Goal: Ask a question

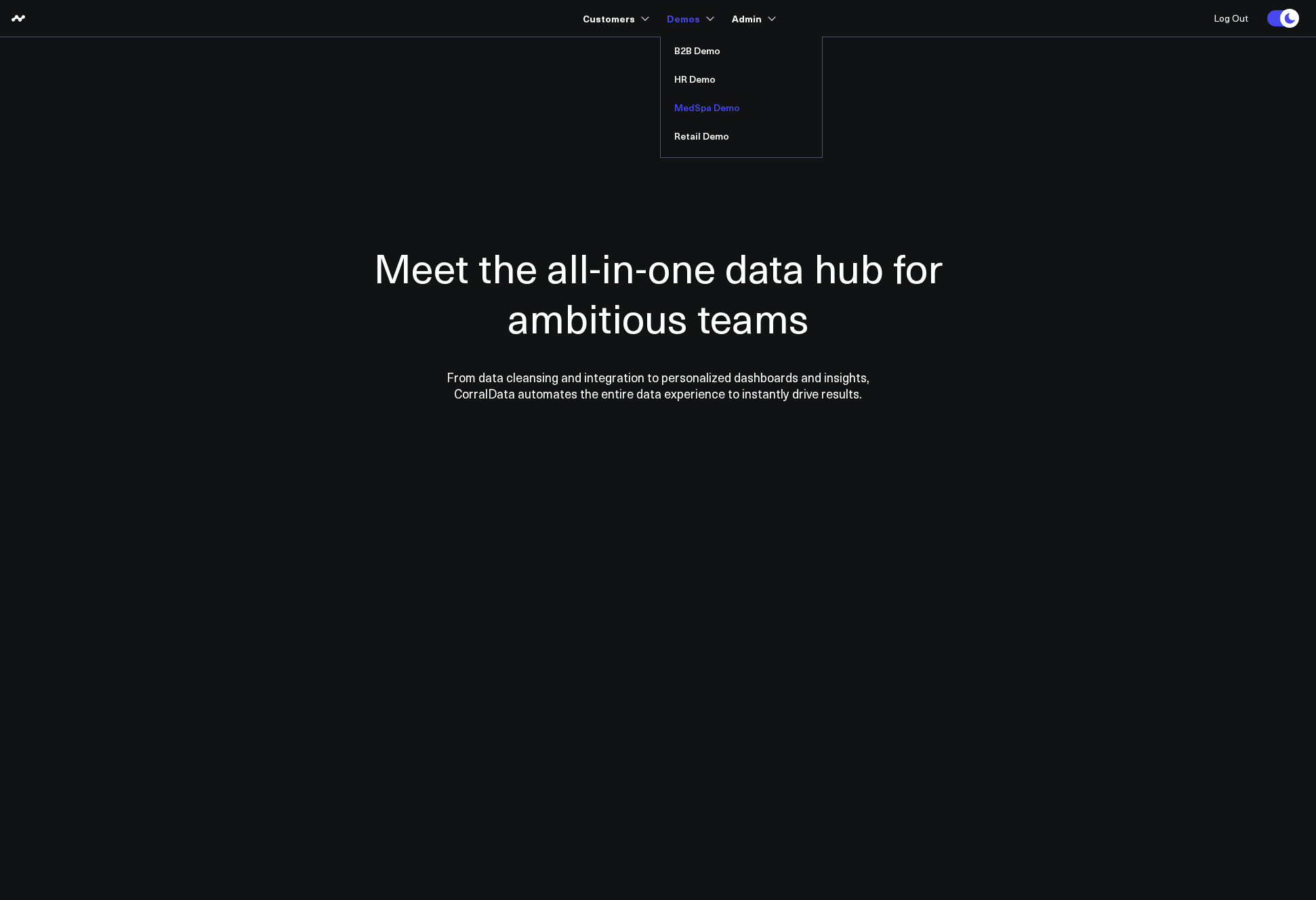
click at [703, 109] on link "MedSpa Demo" at bounding box center [741, 108] width 161 height 29
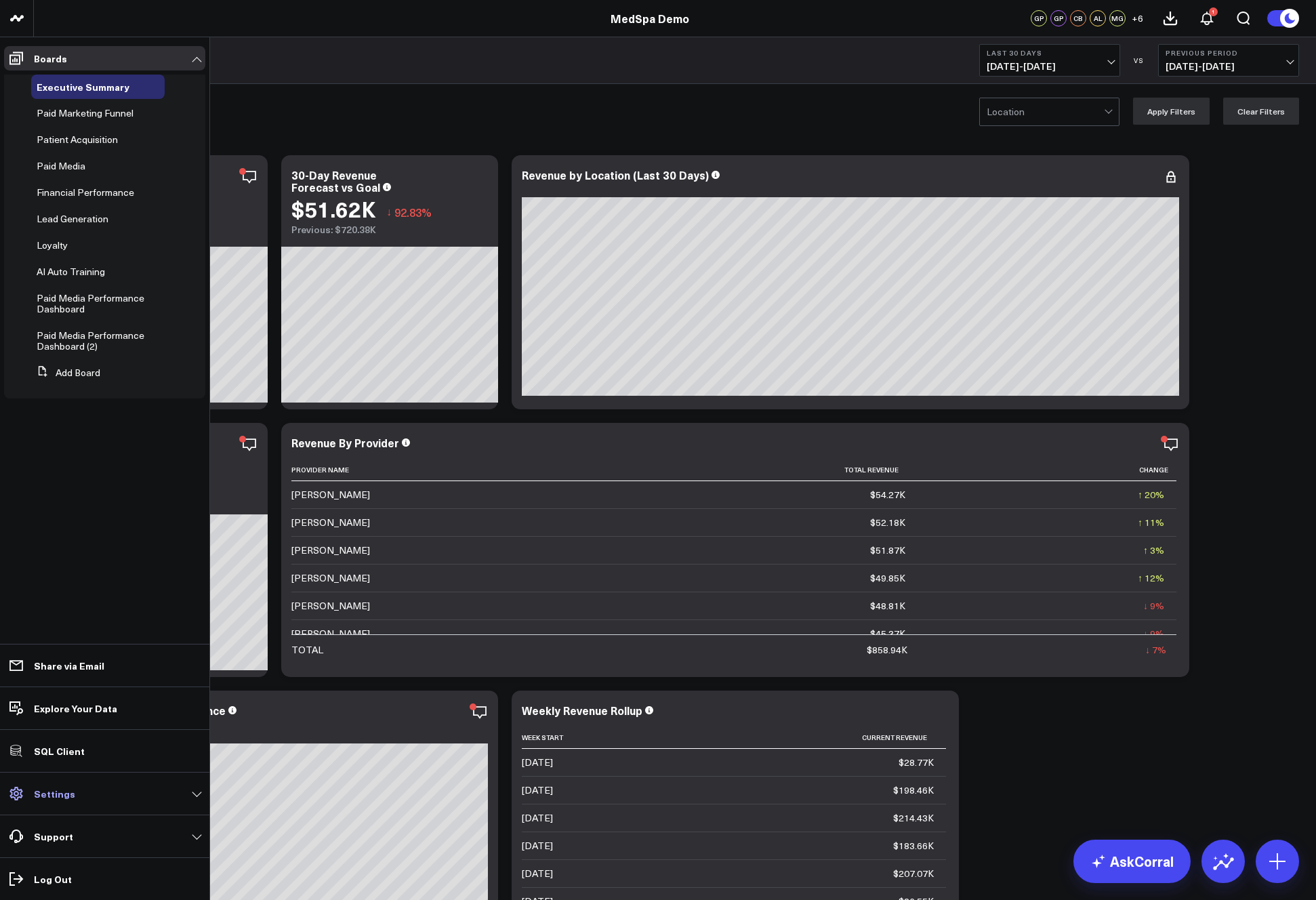
click at [54, 796] on p "Settings" at bounding box center [54, 793] width 42 height 11
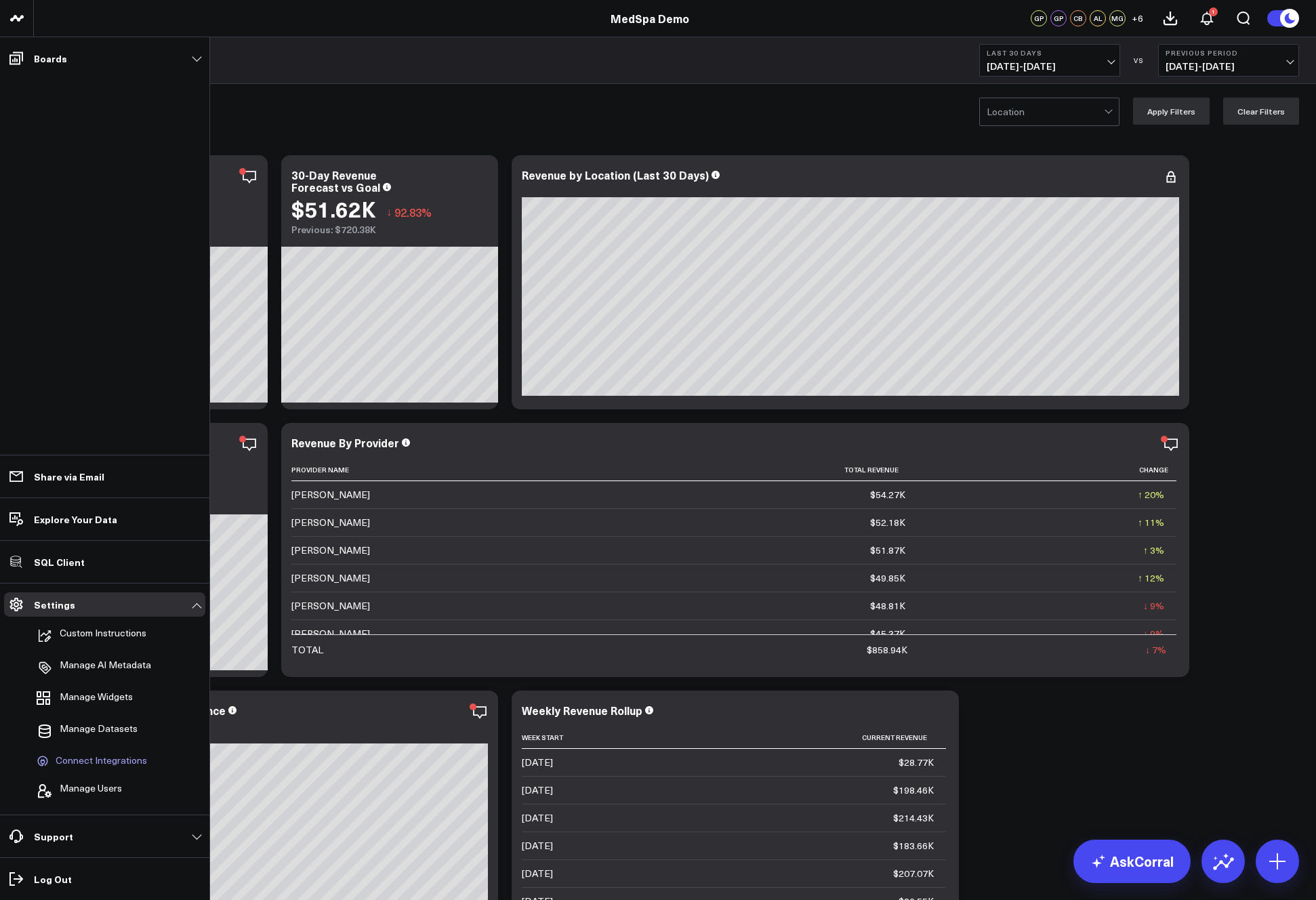
click at [95, 765] on span "Connect Integrations" at bounding box center [101, 761] width 92 height 12
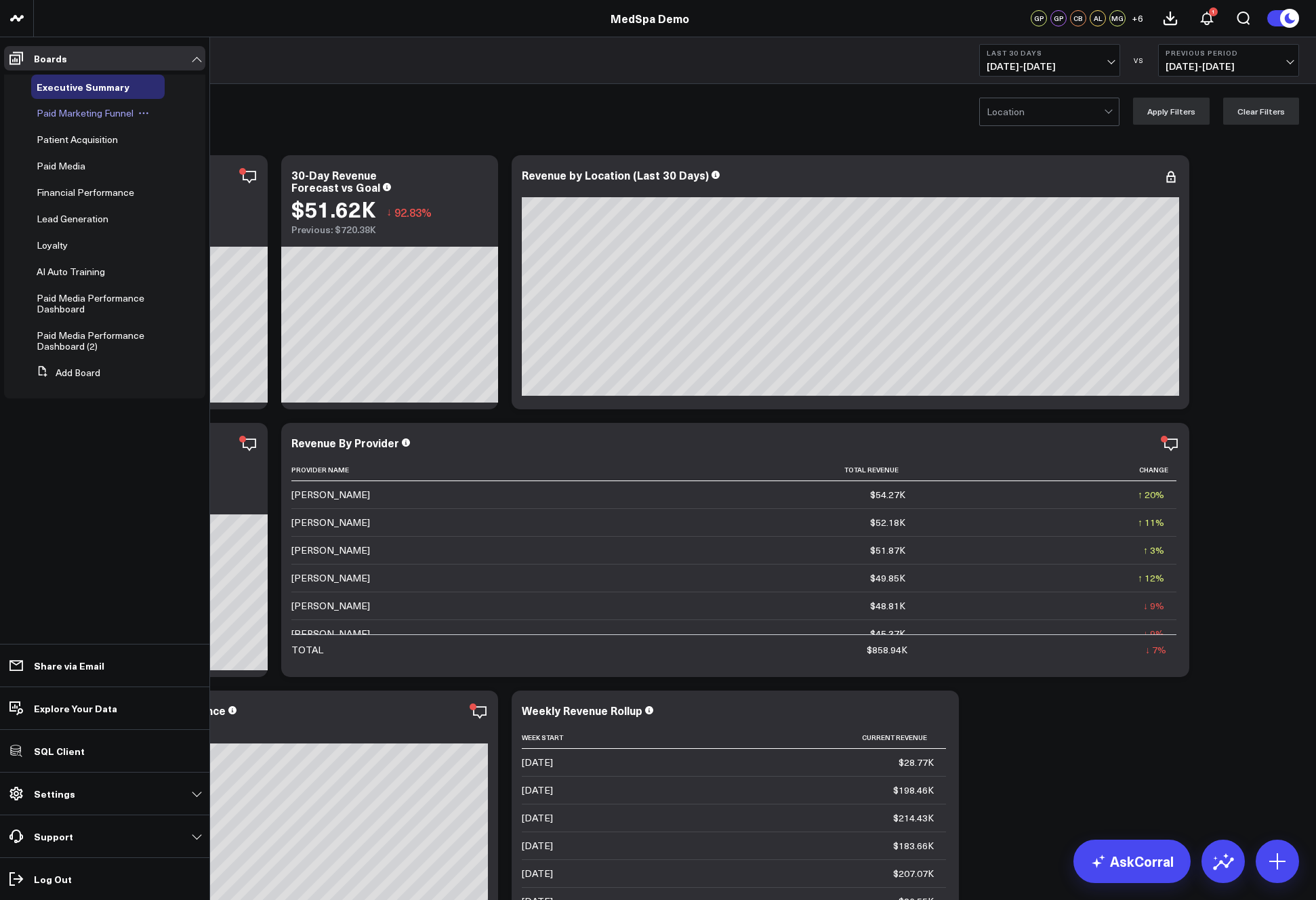
click at [88, 115] on span "Paid Marketing Funnel" at bounding box center [85, 113] width 97 height 13
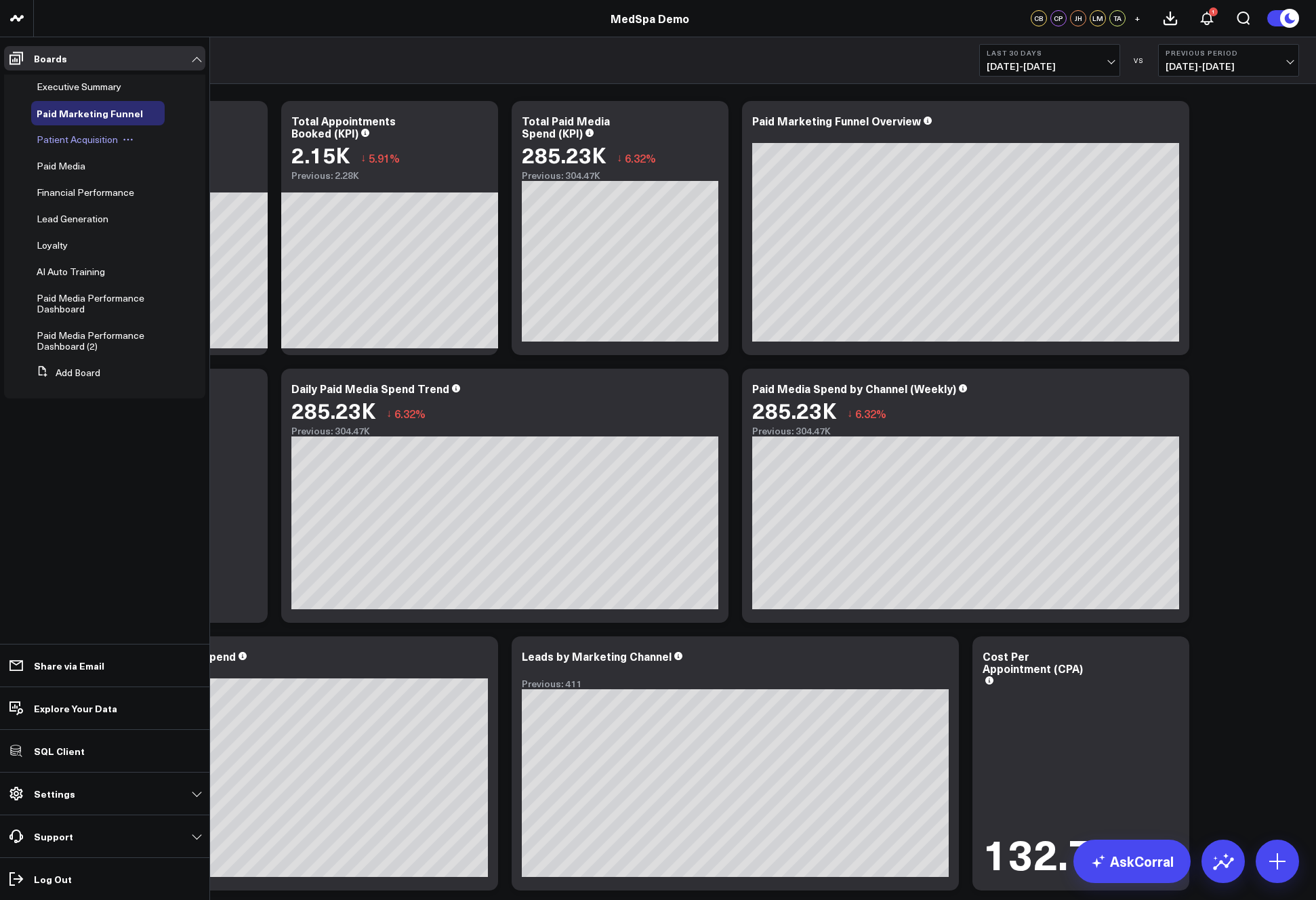
click at [57, 142] on span "Patient Acquisition" at bounding box center [77, 139] width 82 height 13
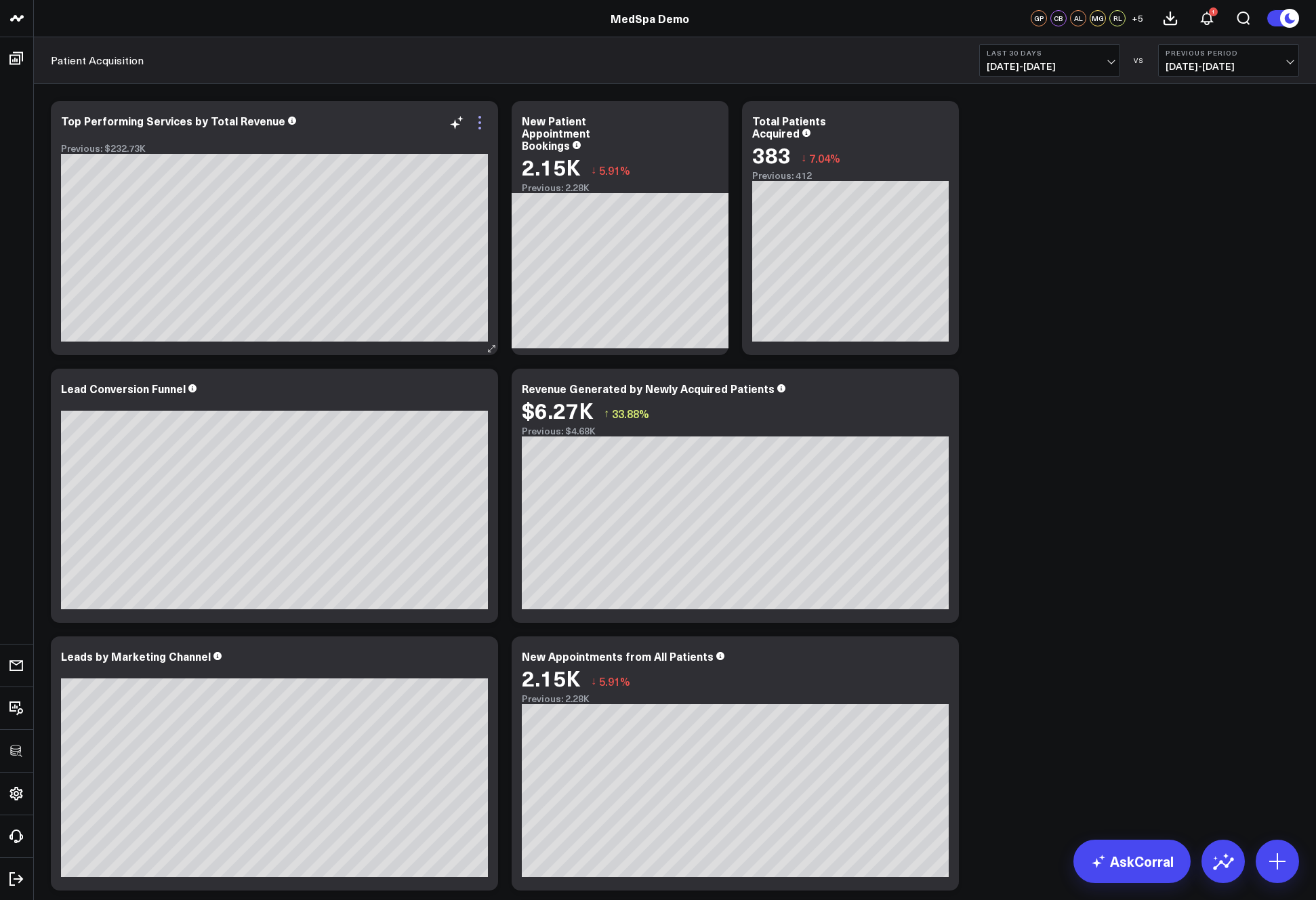
click at [479, 122] on icon at bounding box center [480, 123] width 3 height 3
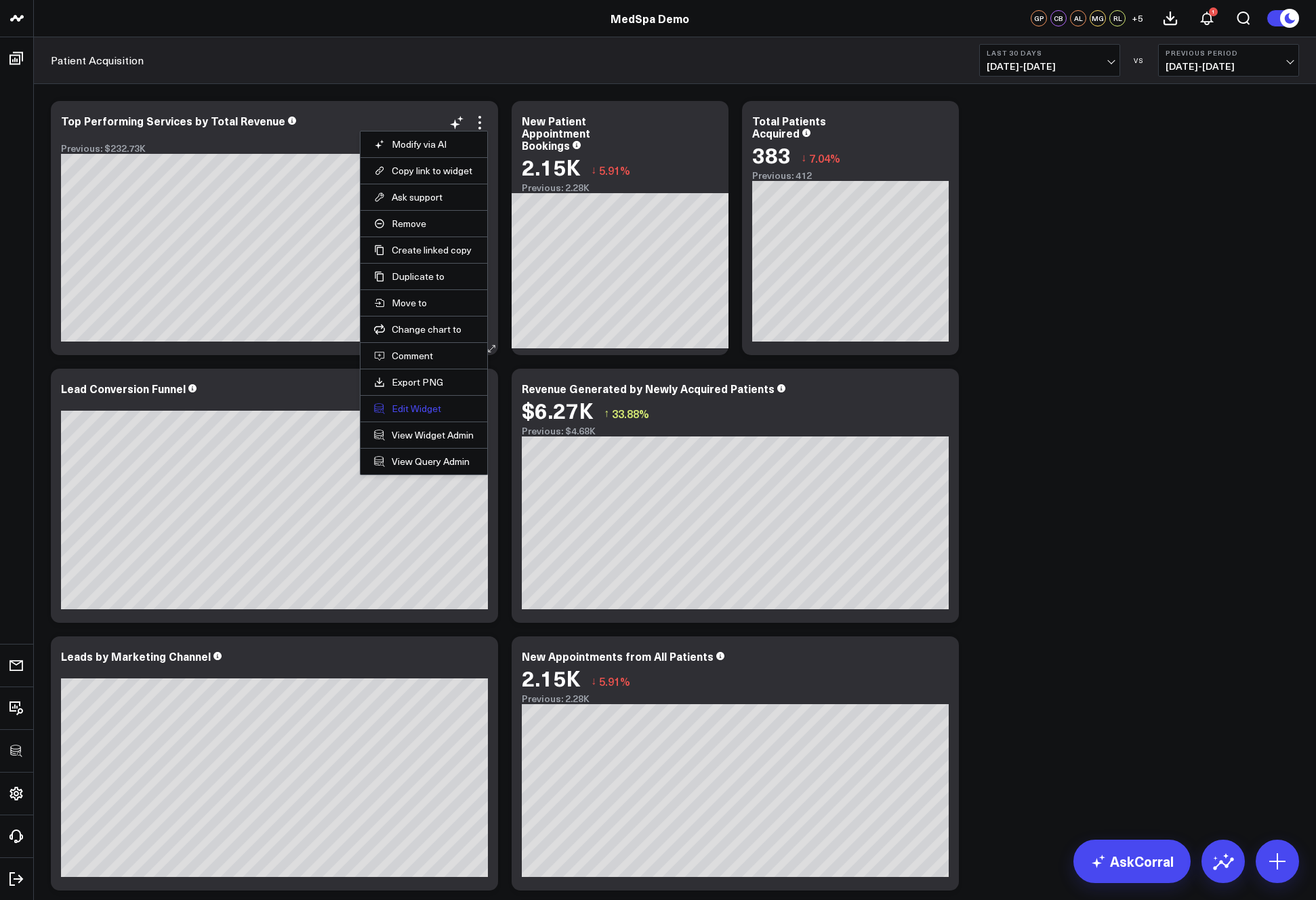
click at [400, 410] on button "Edit Widget" at bounding box center [424, 408] width 100 height 12
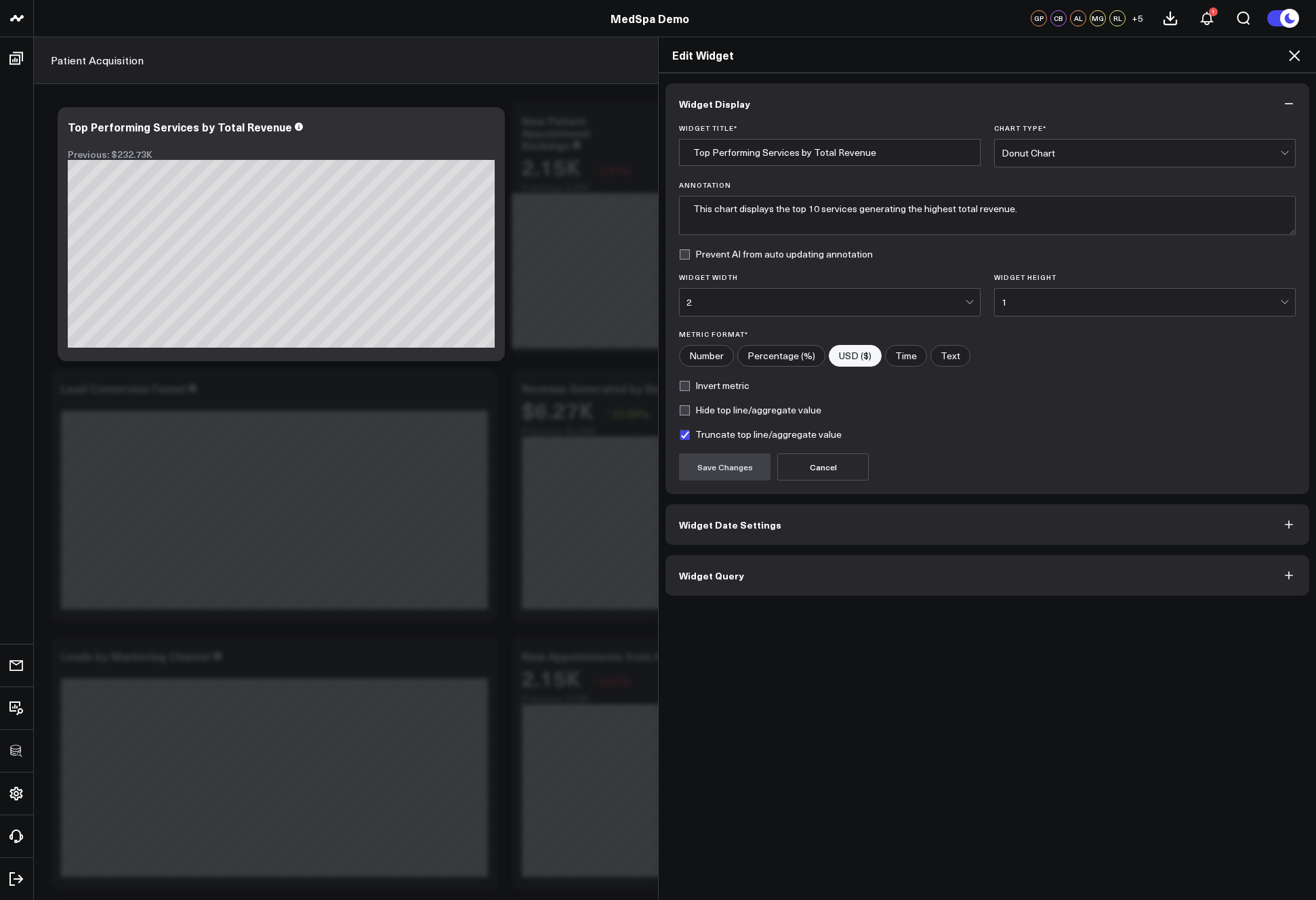
click at [827, 581] on button "Widget Query" at bounding box center [987, 576] width 644 height 41
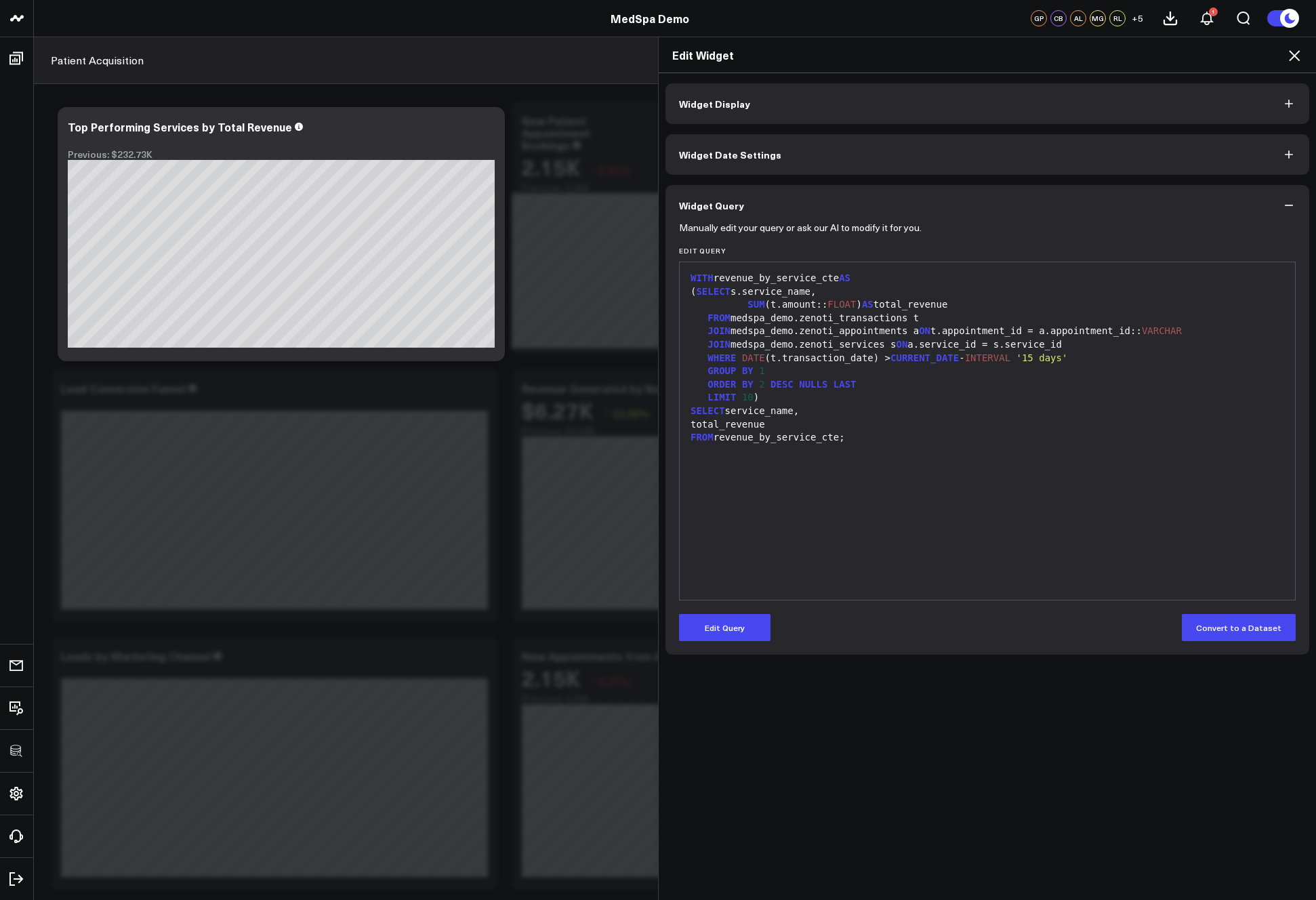
click at [1297, 54] on icon at bounding box center [1294, 55] width 11 height 11
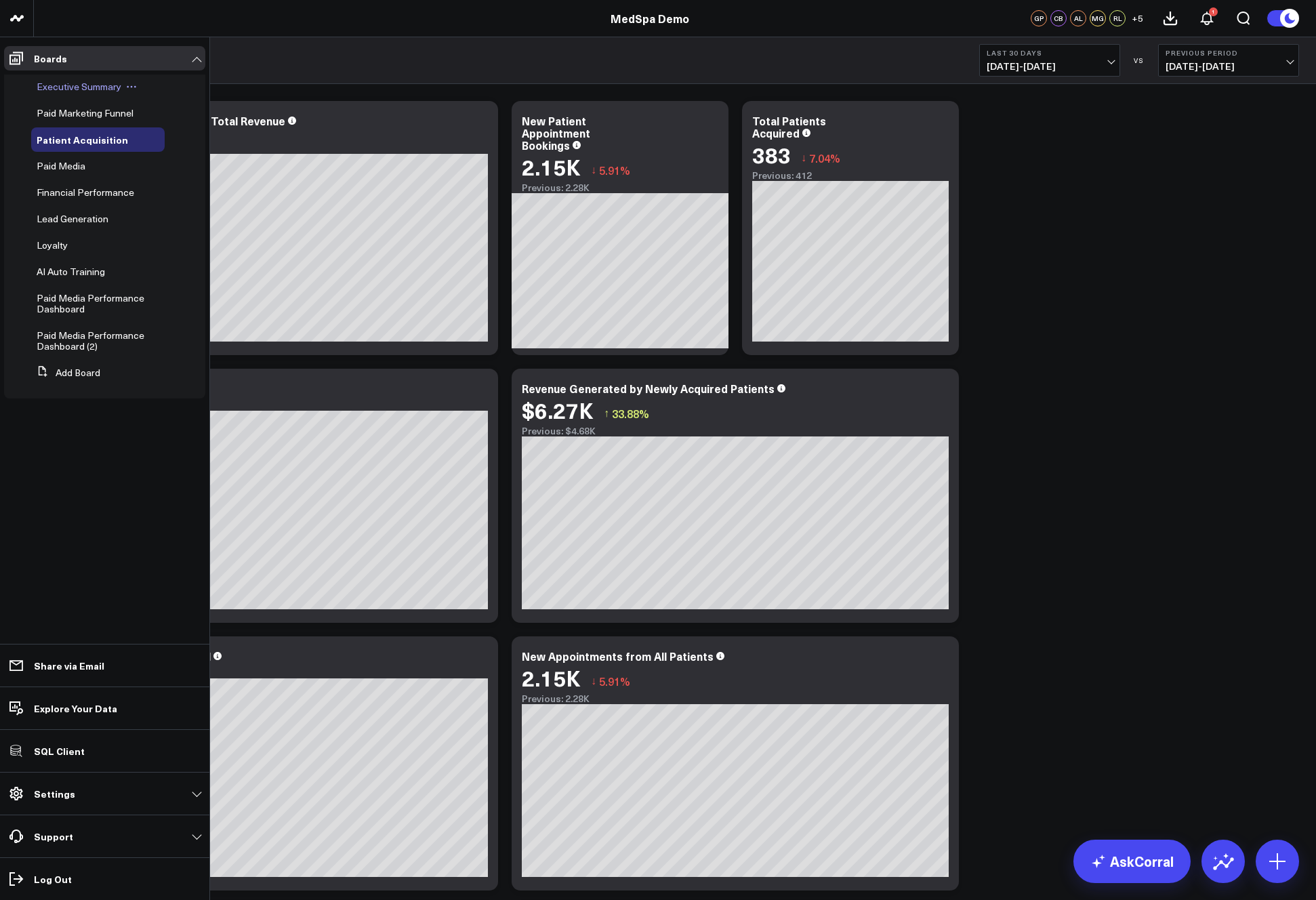
click at [66, 92] on span "Executive Summary" at bounding box center [79, 86] width 85 height 13
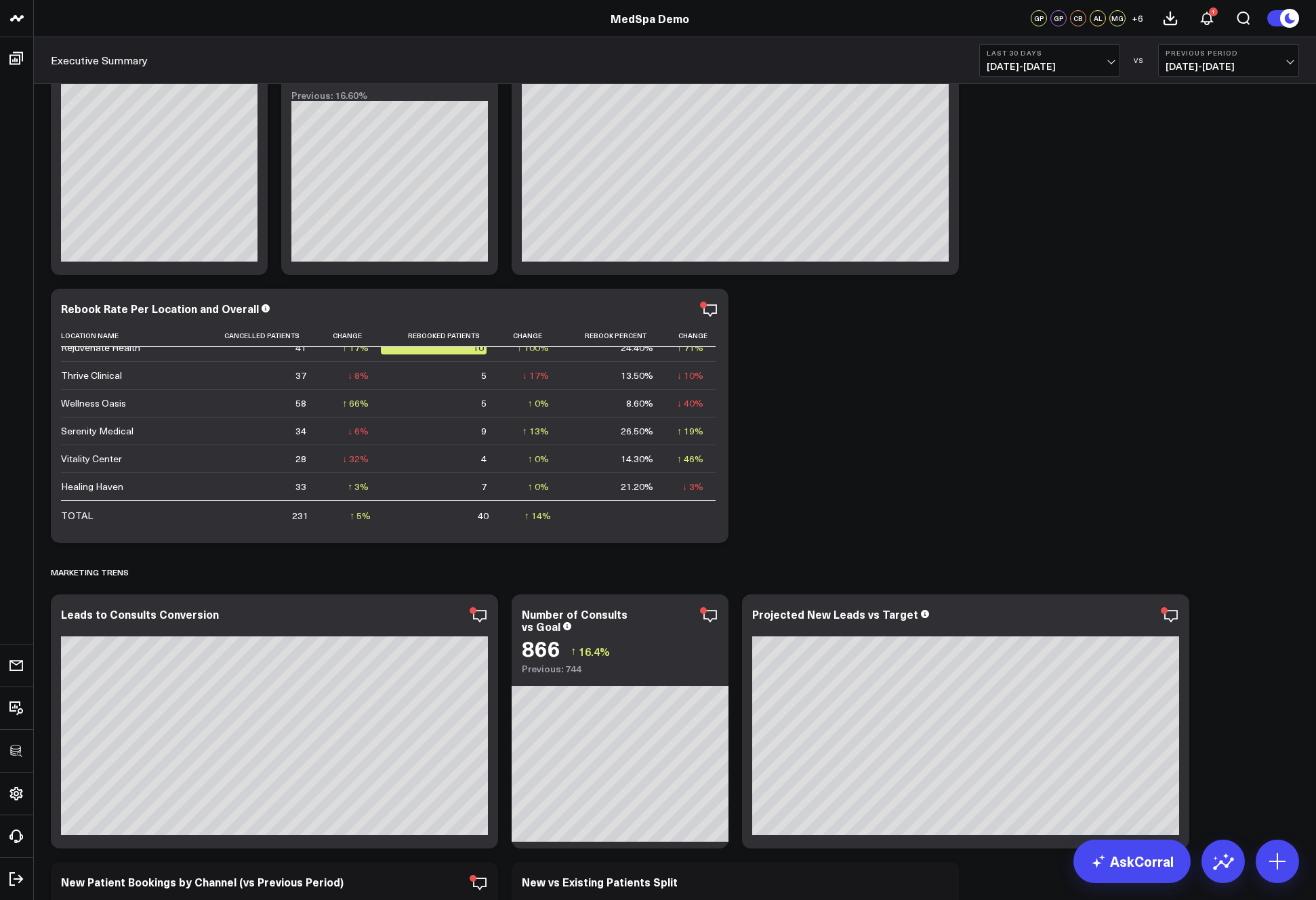
scroll to position [1891, 0]
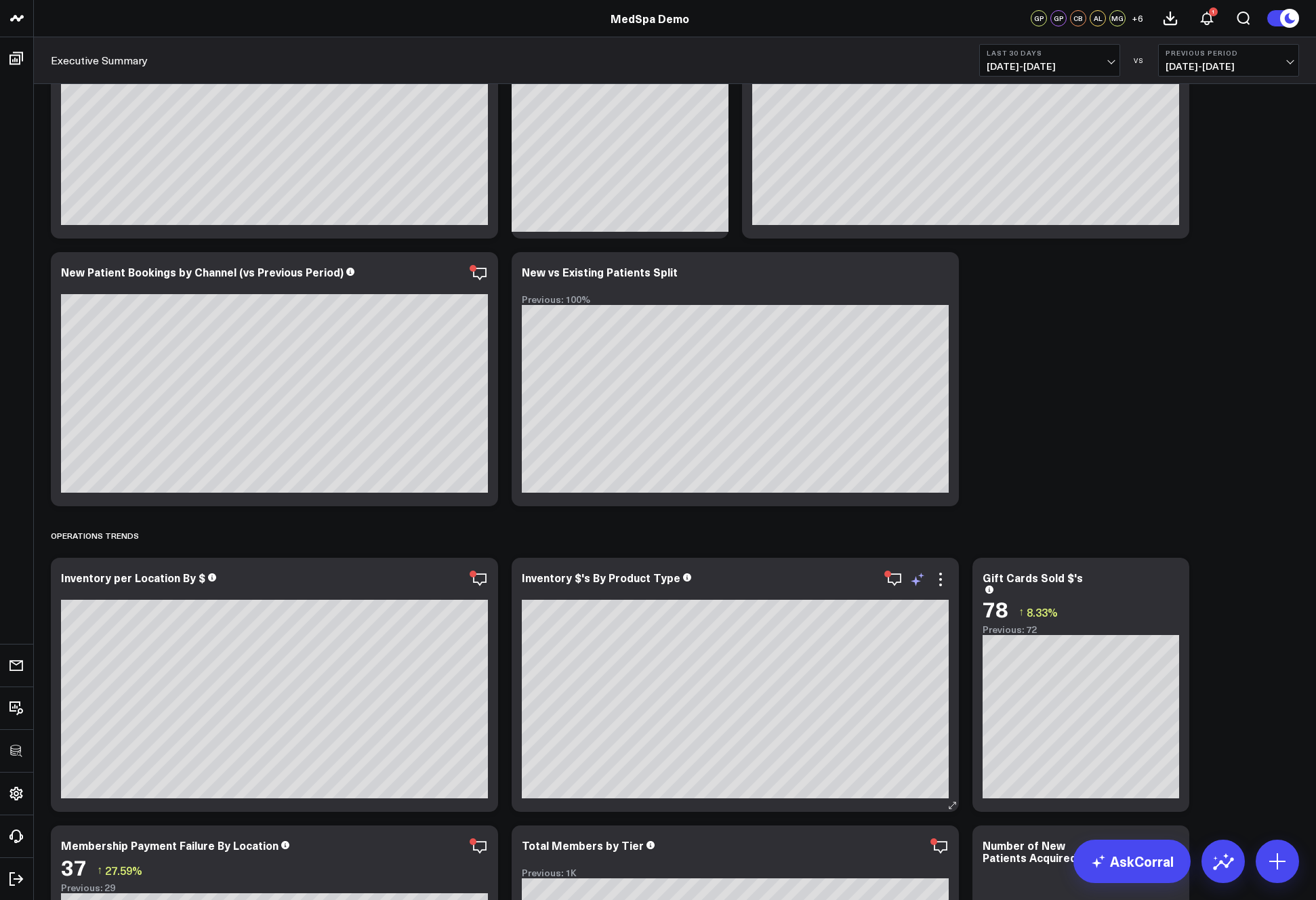
click at [917, 579] on icon at bounding box center [917, 579] width 17 height 17
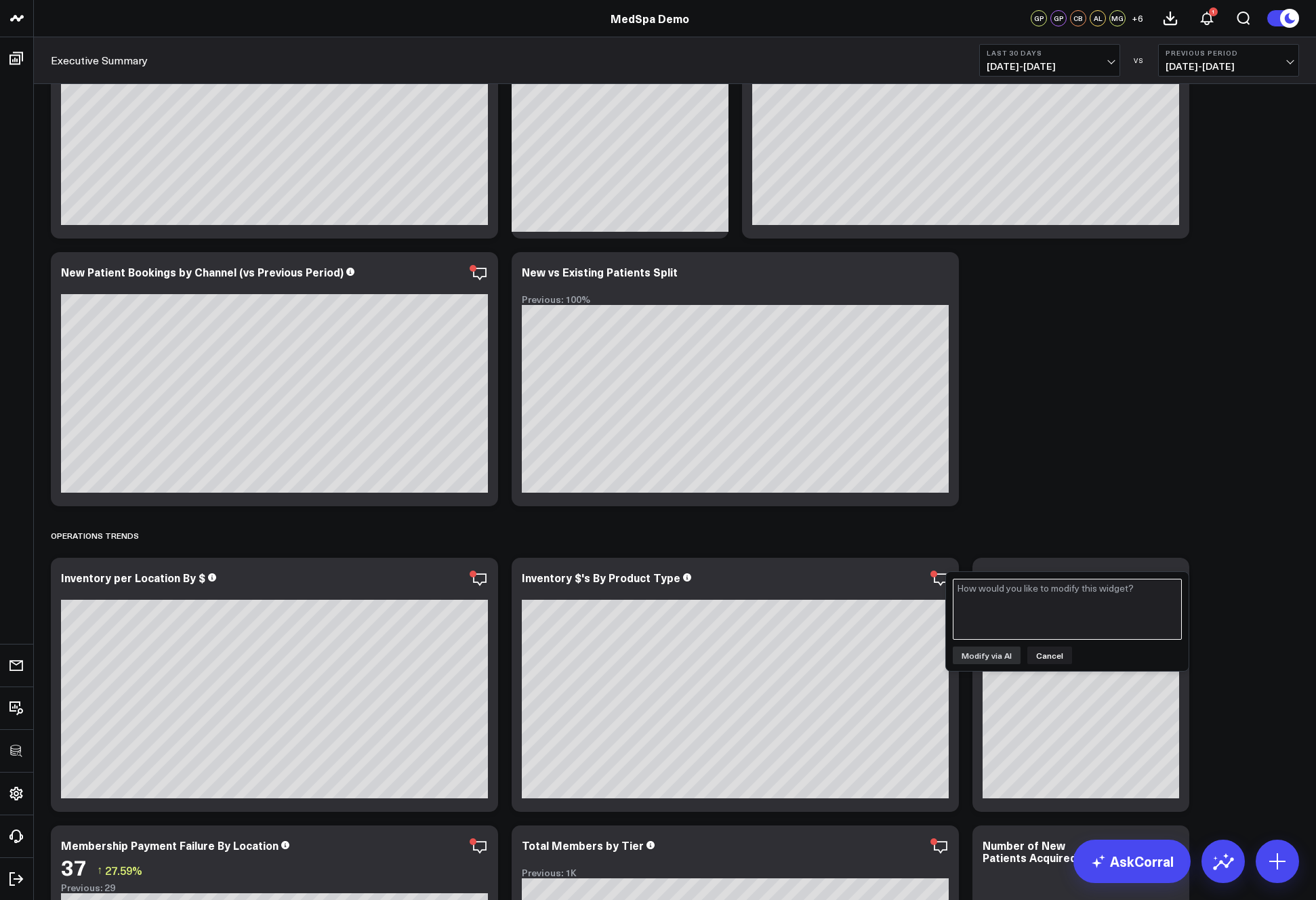
click at [1020, 610] on textarea at bounding box center [1067, 609] width 229 height 61
click at [1124, 870] on link "AskCorral" at bounding box center [1131, 861] width 117 height 43
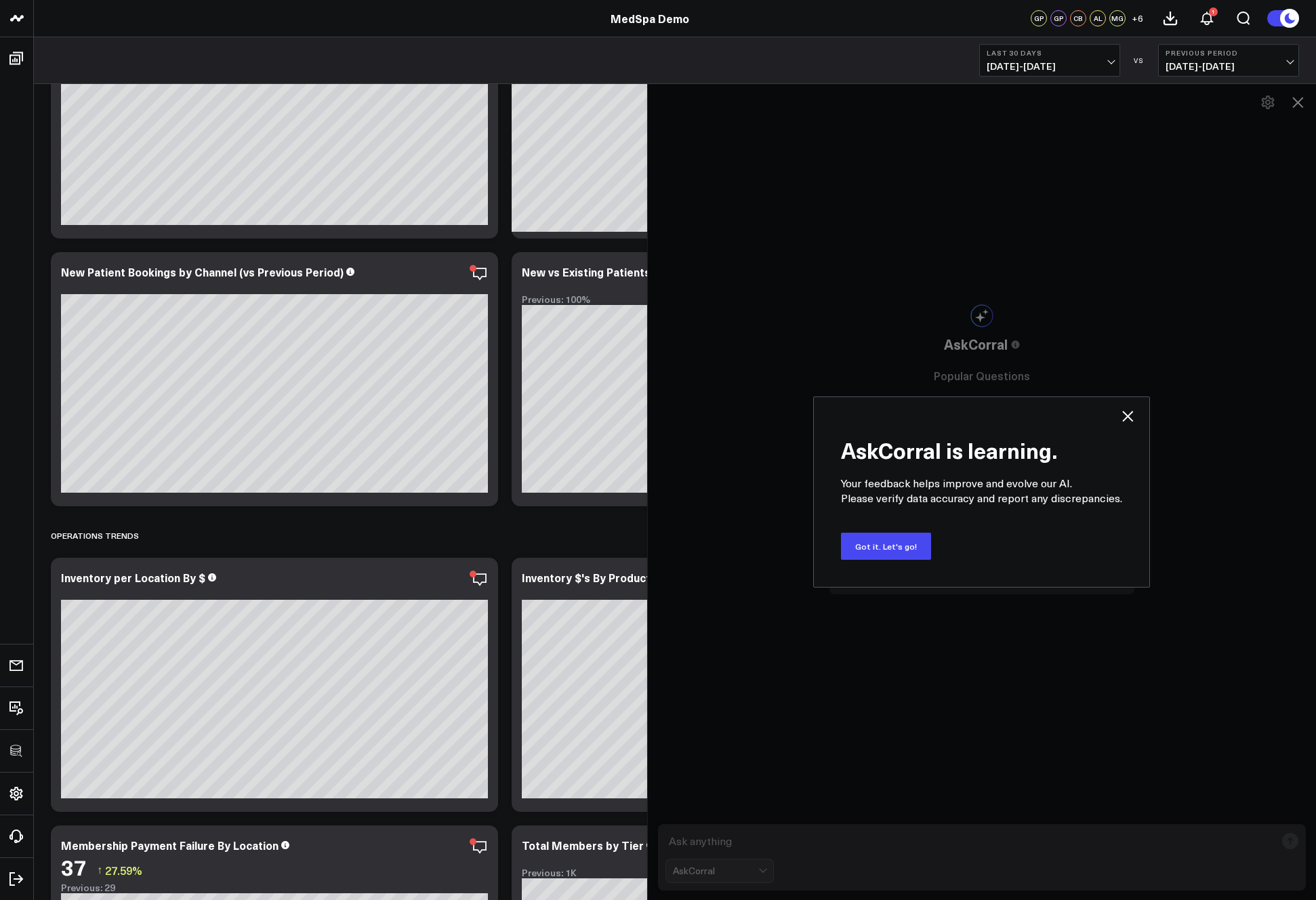
scroll to position [1927, 0]
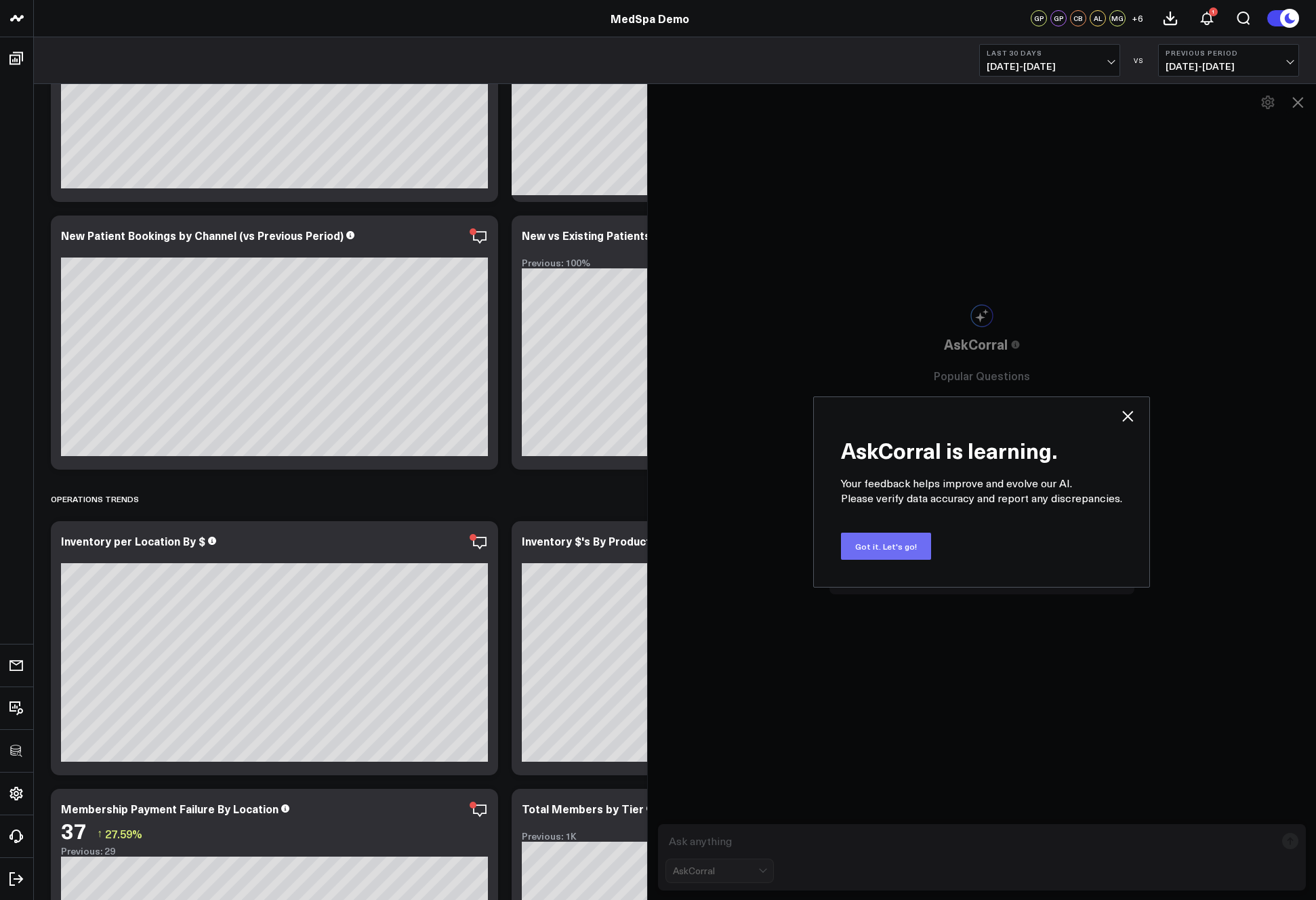
click at [864, 546] on button "Got it. Let's go!" at bounding box center [886, 546] width 90 height 27
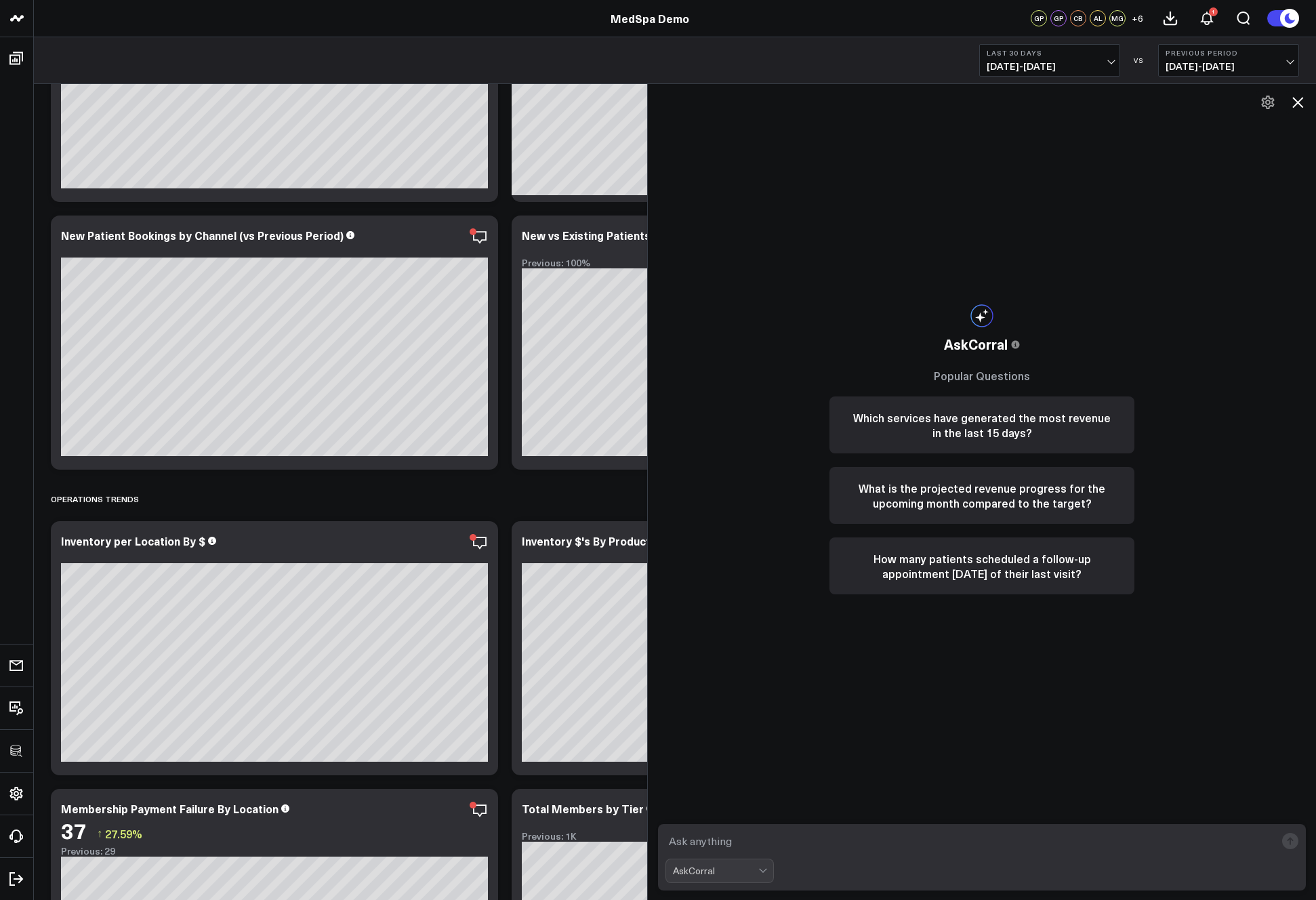
click at [729, 843] on textarea at bounding box center [970, 841] width 610 height 24
type textarea "what are my best performing services?"
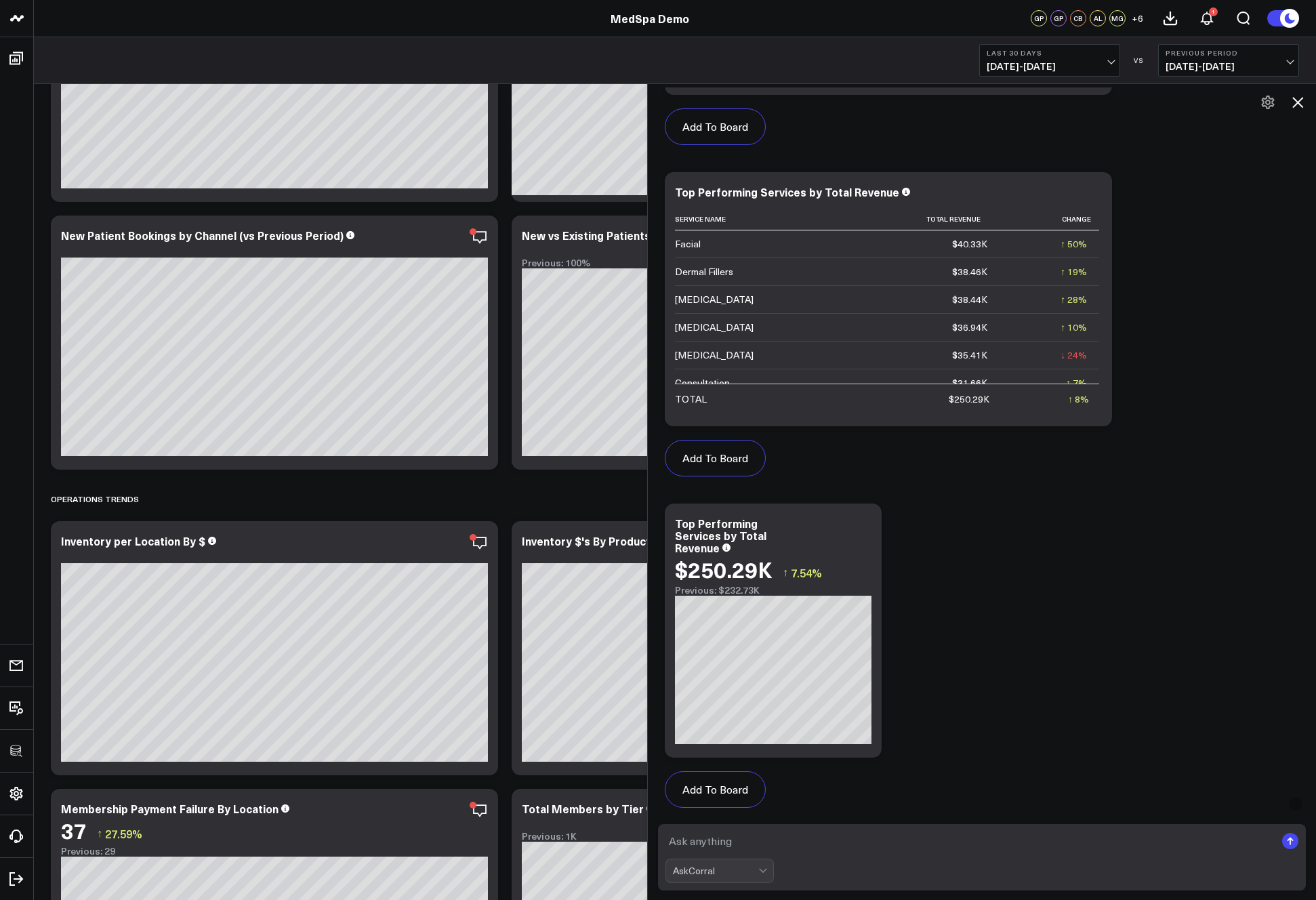
scroll to position [722, 0]
click at [724, 458] on button "Add To Board" at bounding box center [715, 457] width 101 height 36
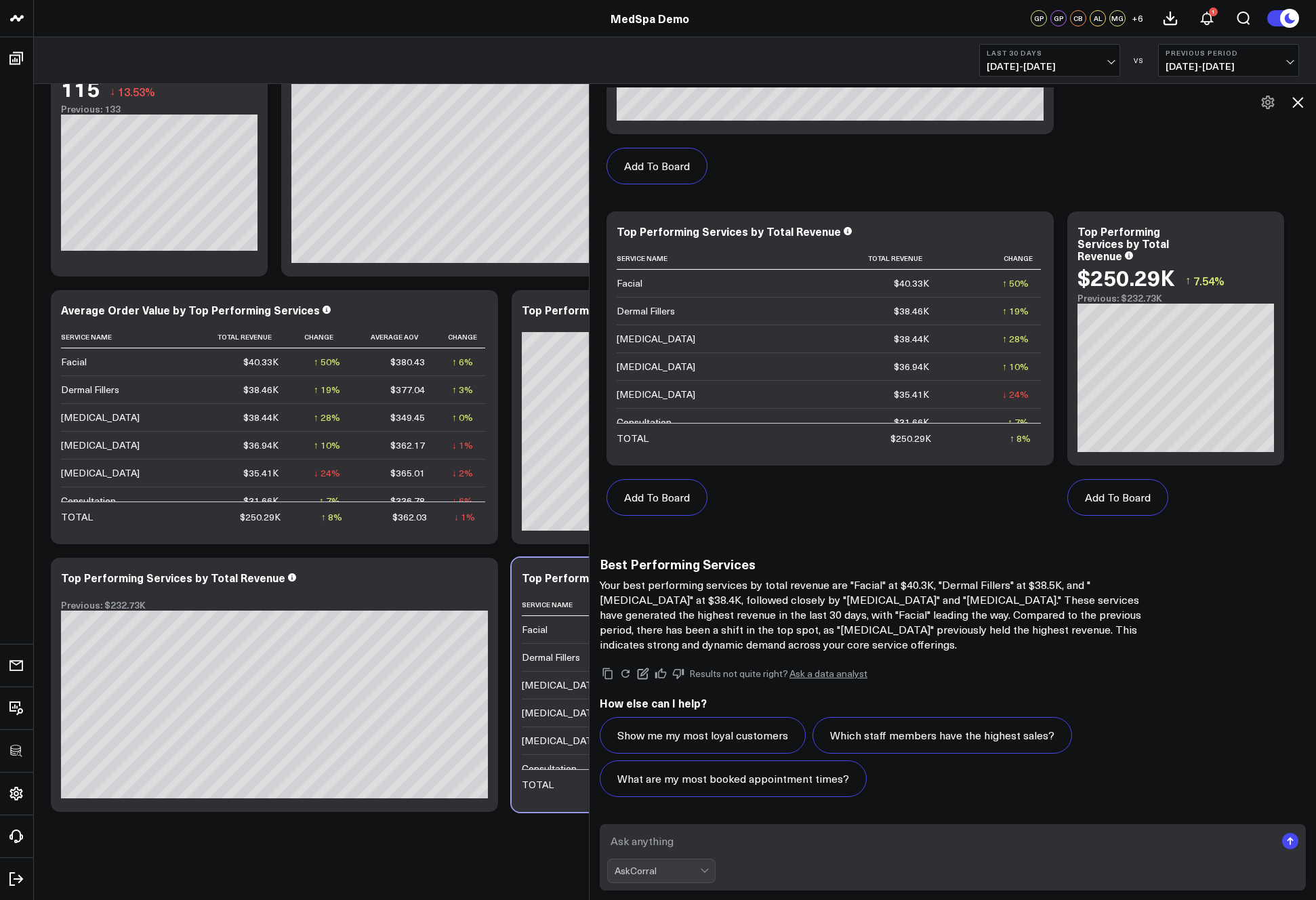
scroll to position [681, 0]
drag, startPoint x: 648, startPoint y: 725, endPoint x: 589, endPoint y: 707, distance: 61.7
click at [589, 707] on div at bounding box center [588, 492] width 7 height 817
click at [1296, 101] on icon at bounding box center [1298, 102] width 11 height 11
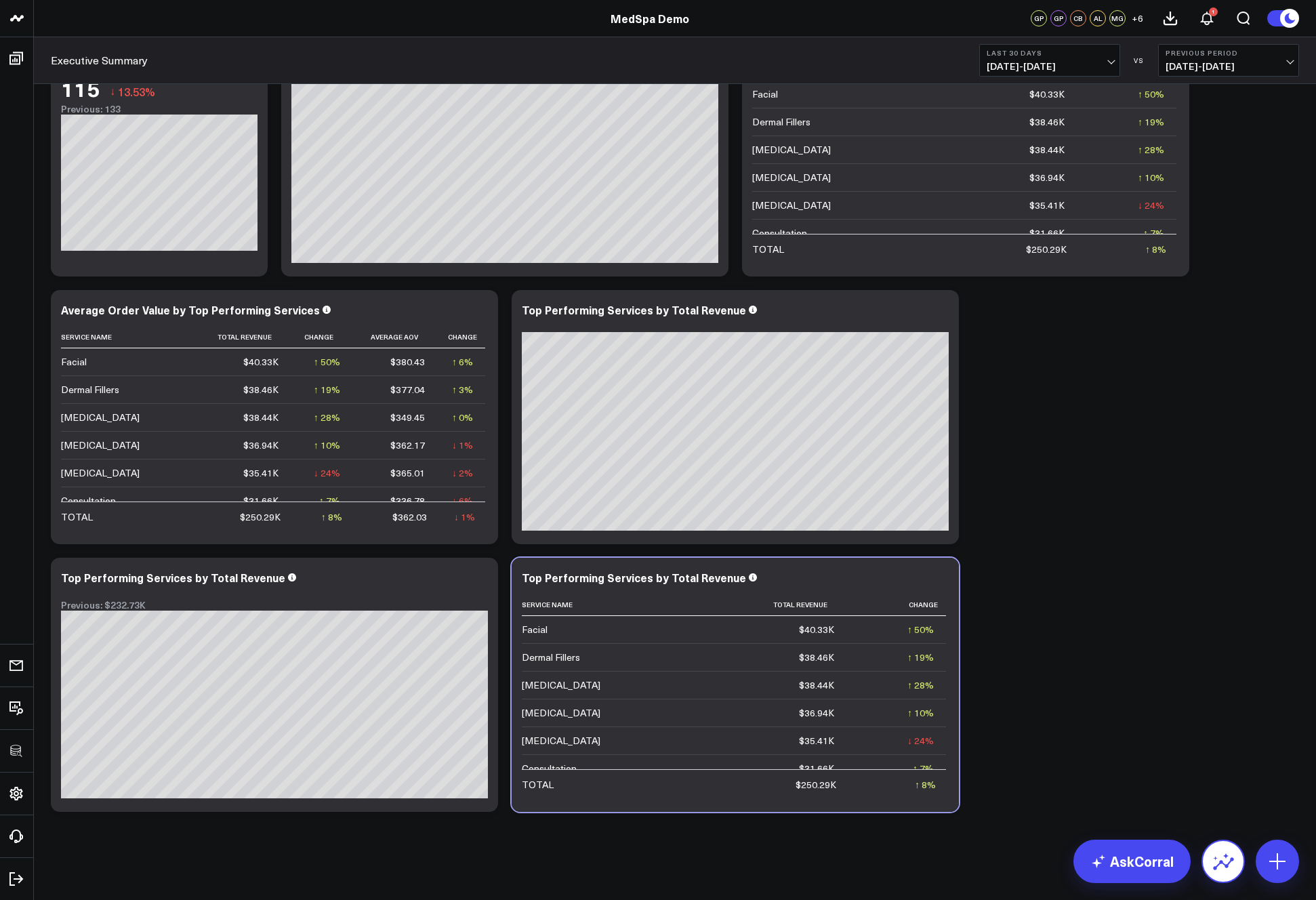
click at [1223, 854] on icon at bounding box center [1223, 861] width 22 height 22
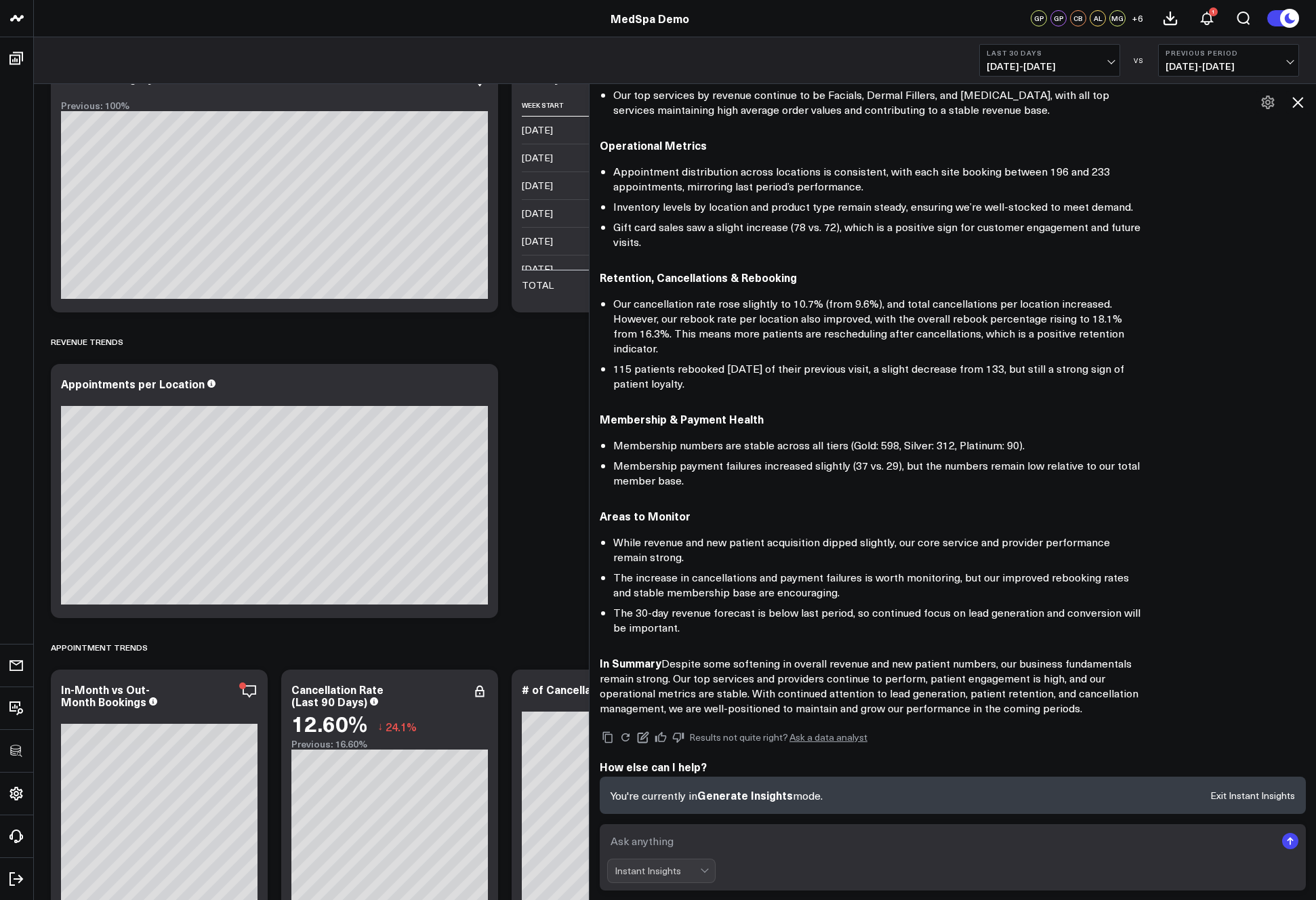
scroll to position [0, 0]
